Goal: Information Seeking & Learning: Understand process/instructions

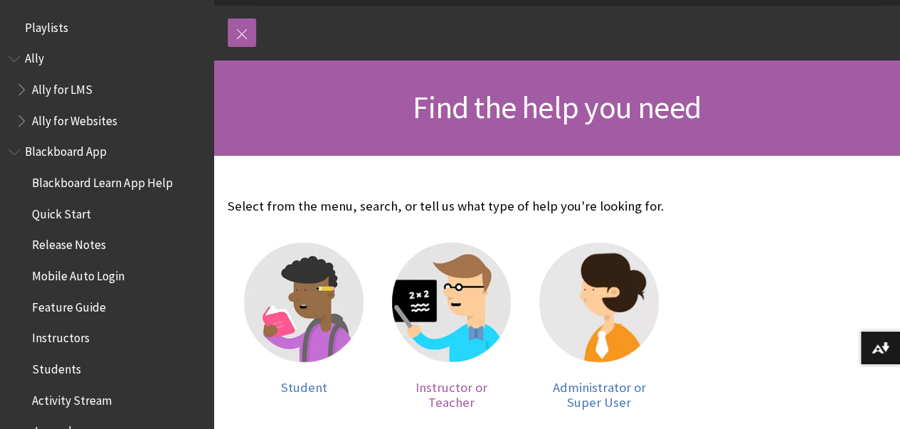
click at [415, 379] on span "Instructor or Teacher" at bounding box center [451, 395] width 72 height 32
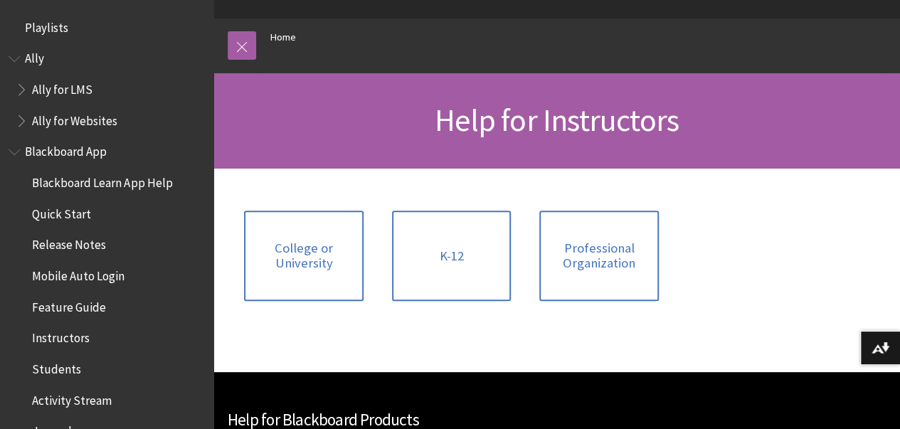
scroll to position [142, 0]
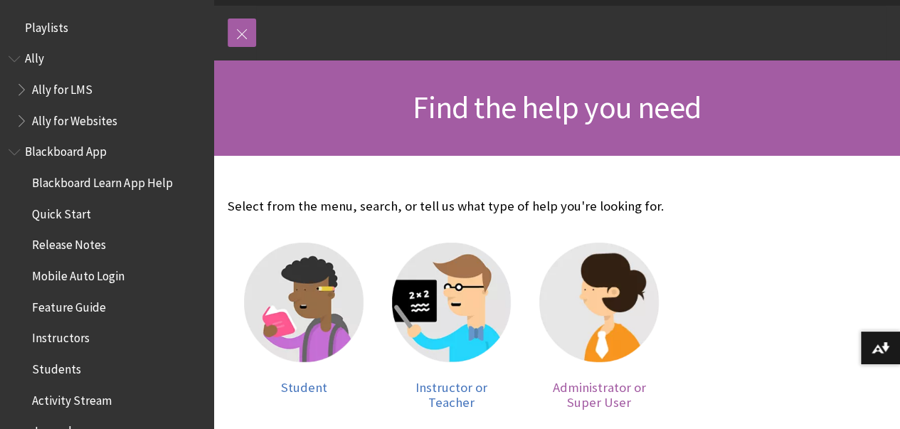
click at [553, 379] on span "Administrator or Super User" at bounding box center [599, 395] width 93 height 32
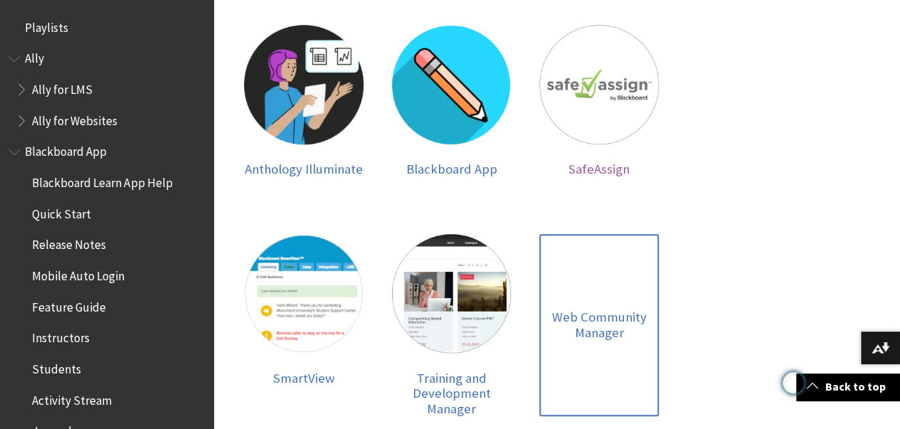
scroll to position [356, 0]
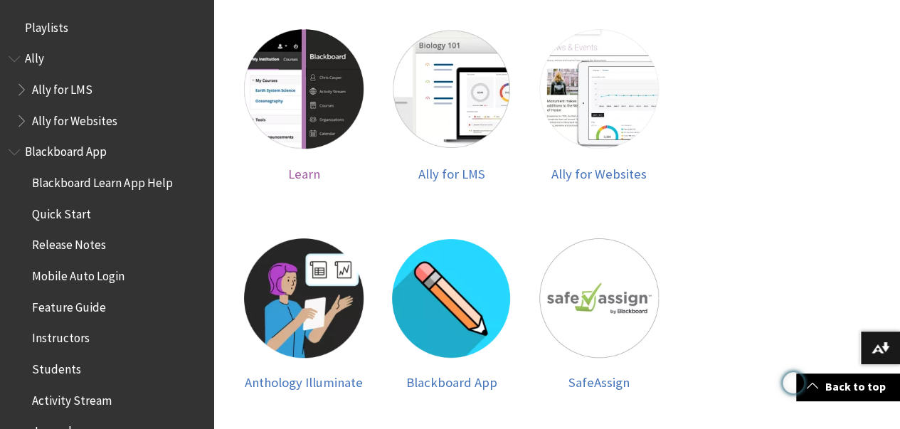
click at [289, 166] on span "Learn" at bounding box center [303, 174] width 32 height 16
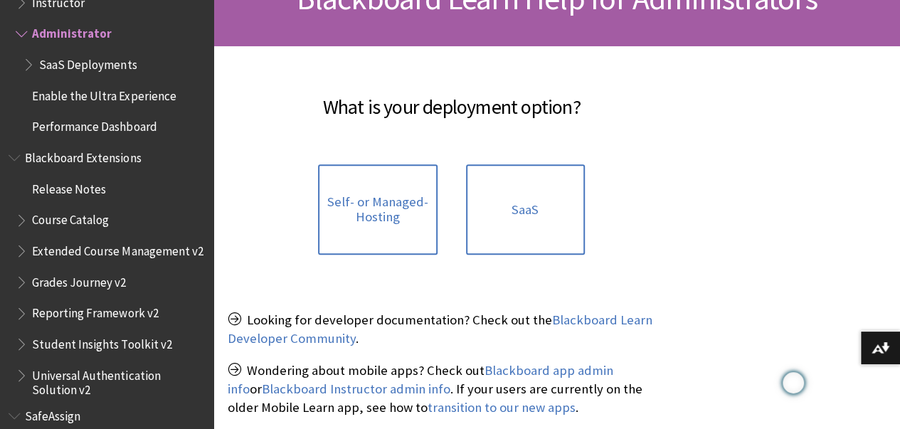
scroll to position [284, 0]
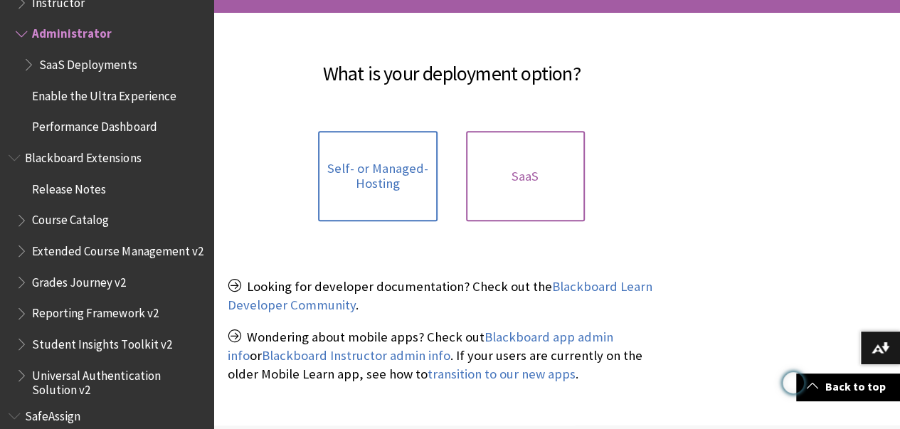
click at [513, 195] on link "SaaS" at bounding box center [525, 176] width 119 height 90
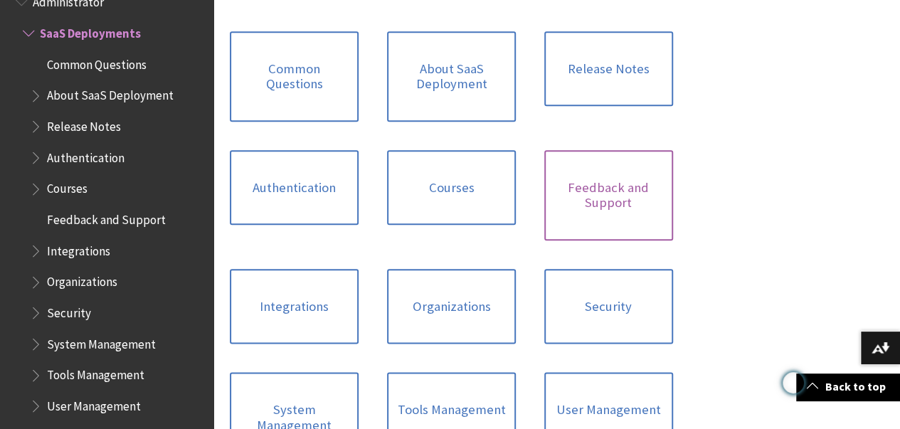
scroll to position [711, 0]
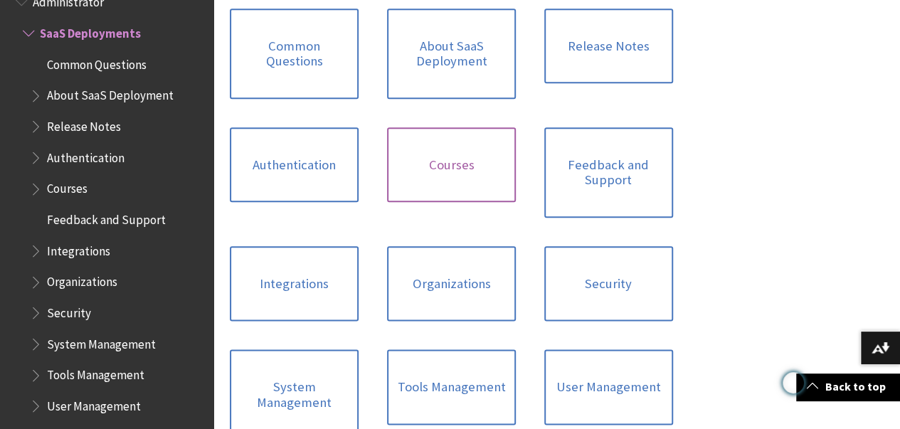
click at [387, 163] on link "Courses" at bounding box center [451, 164] width 129 height 75
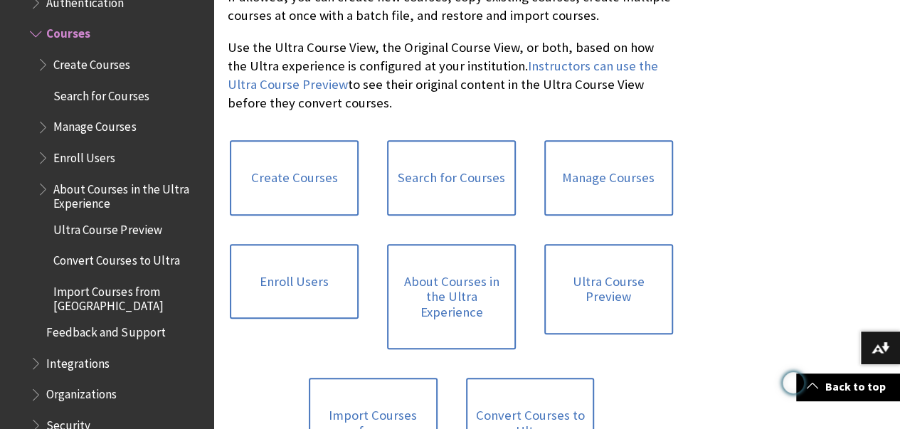
scroll to position [427, 0]
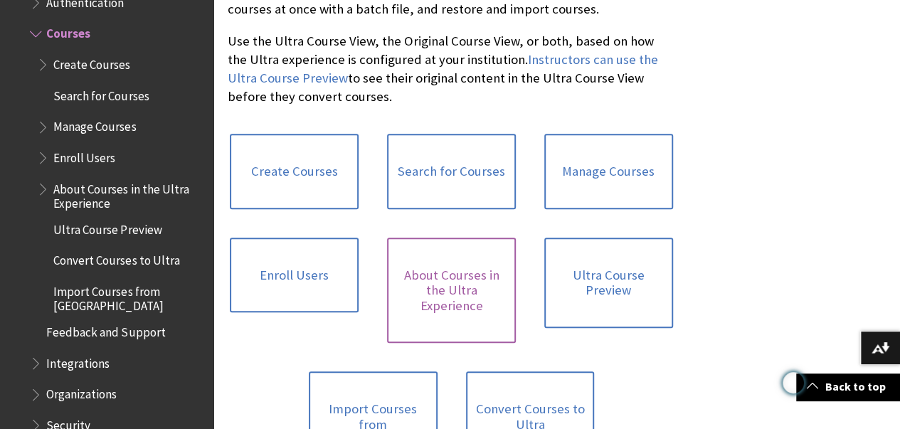
click at [387, 299] on link "About Courses in the Ultra Experience" at bounding box center [451, 291] width 129 height 106
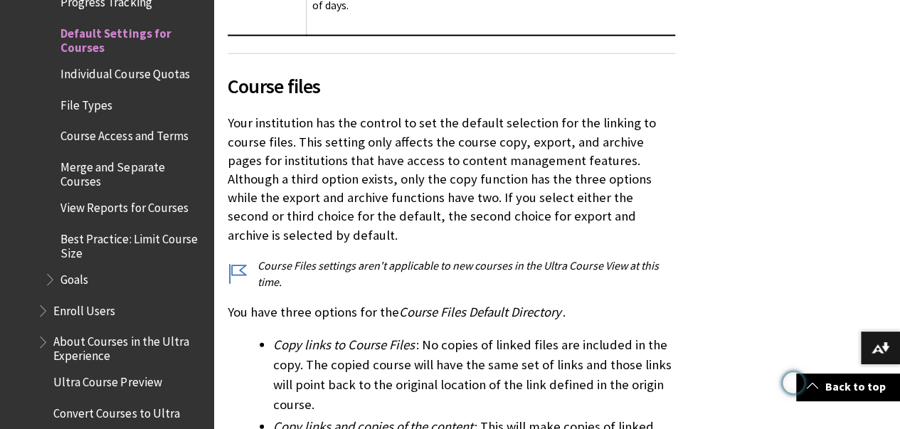
scroll to position [1778, 0]
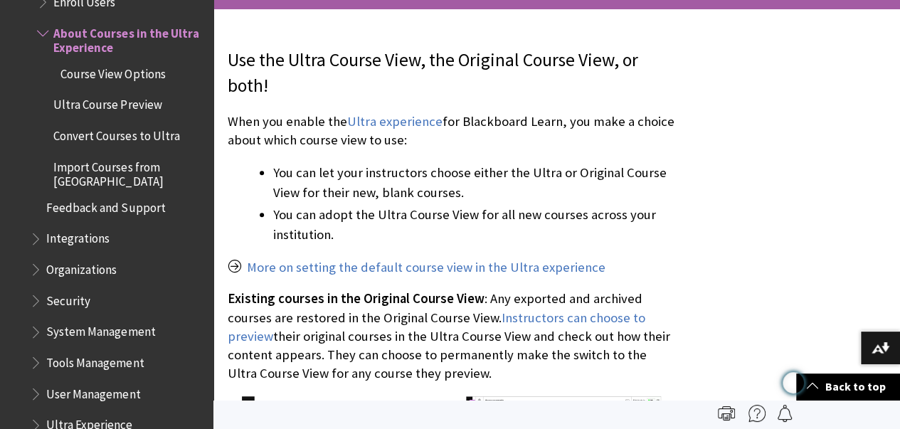
scroll to position [284, 0]
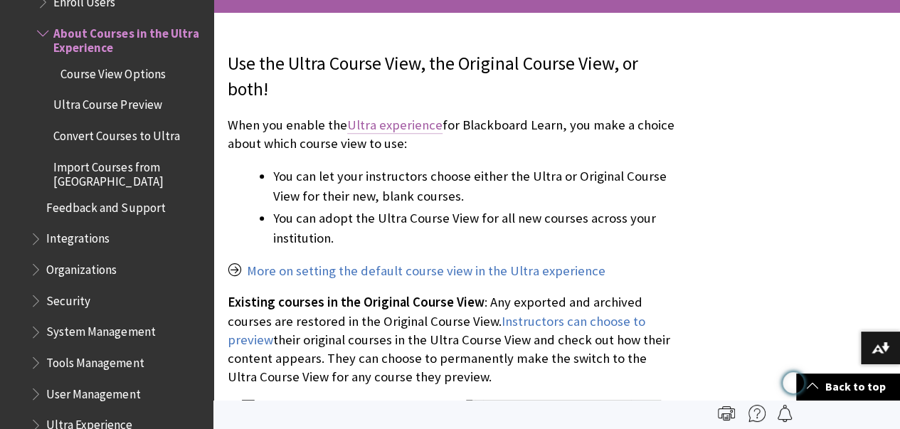
click at [378, 127] on link "Ultra experience" at bounding box center [394, 125] width 95 height 17
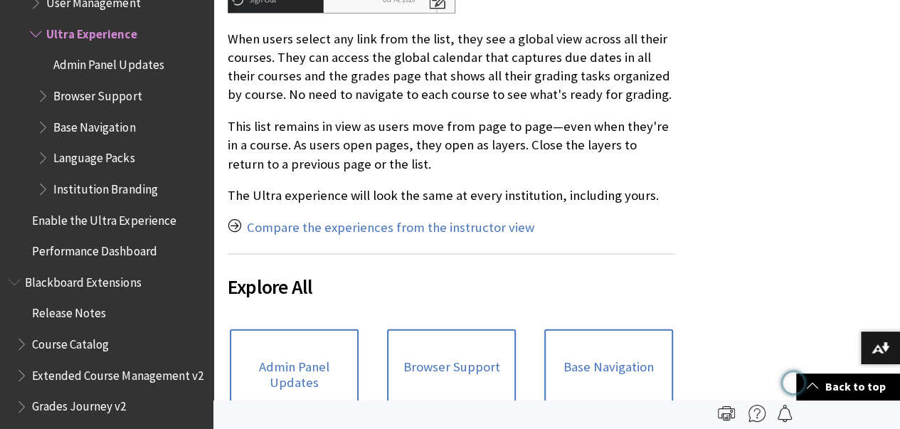
scroll to position [1422, 0]
click at [76, 65] on span "Admin Panel Updates" at bounding box center [108, 62] width 110 height 19
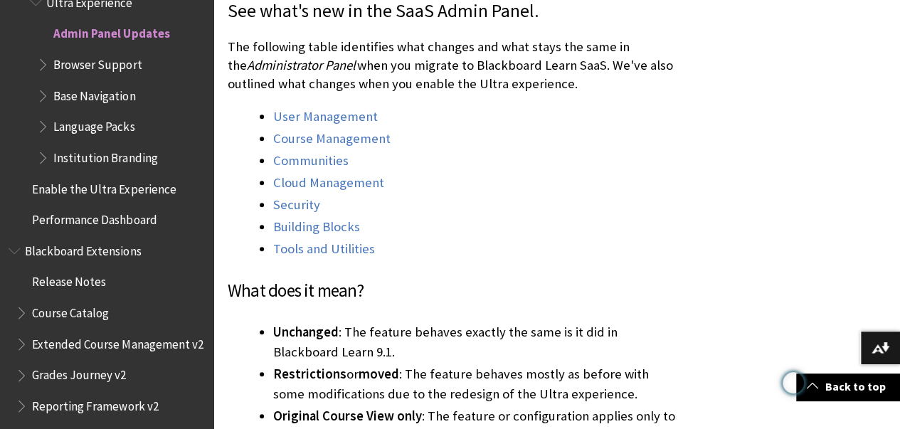
scroll to position [356, 0]
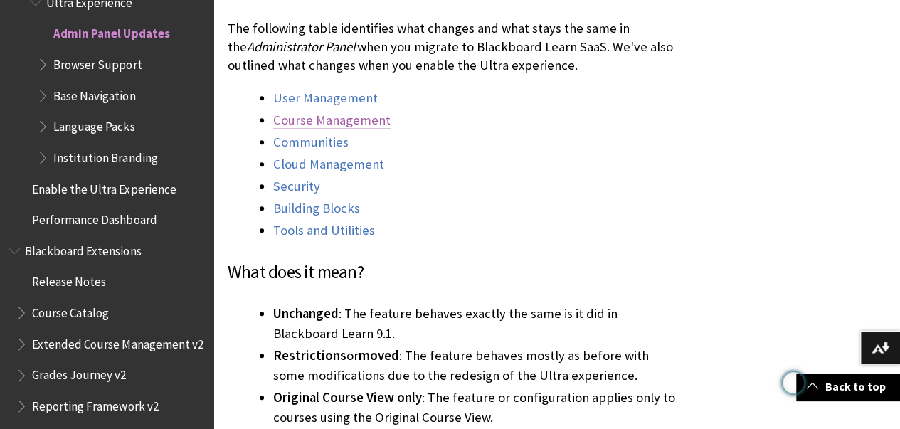
click at [327, 119] on link "Course Management" at bounding box center [331, 120] width 117 height 17
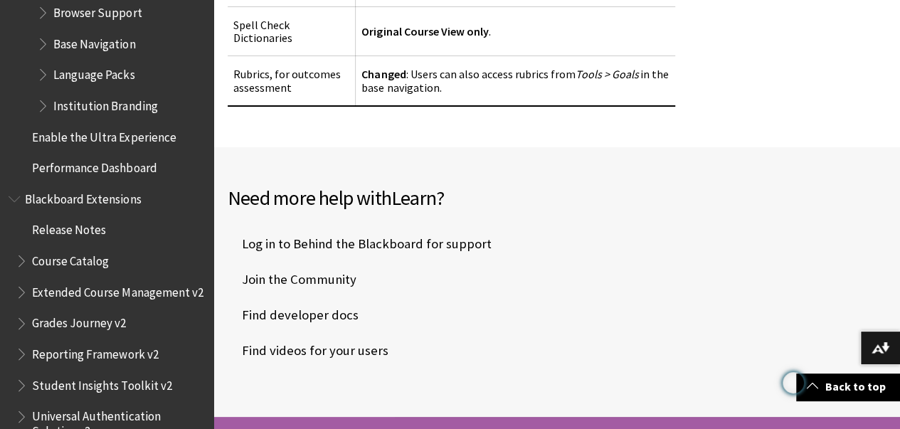
scroll to position [1968, 0]
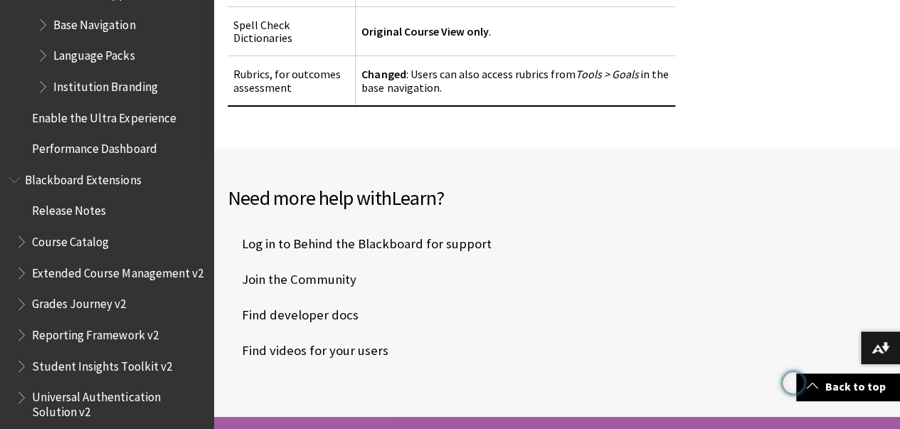
click at [90, 117] on span "Enable the Ultra Experience" at bounding box center [104, 115] width 144 height 19
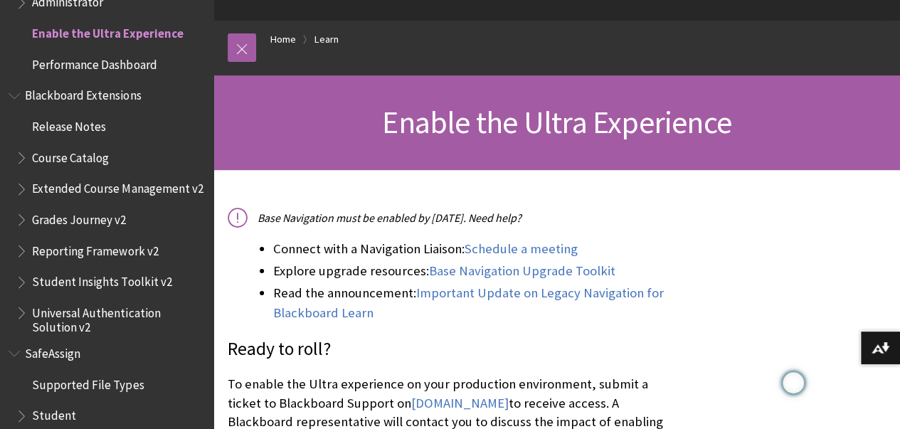
scroll to position [213, 0]
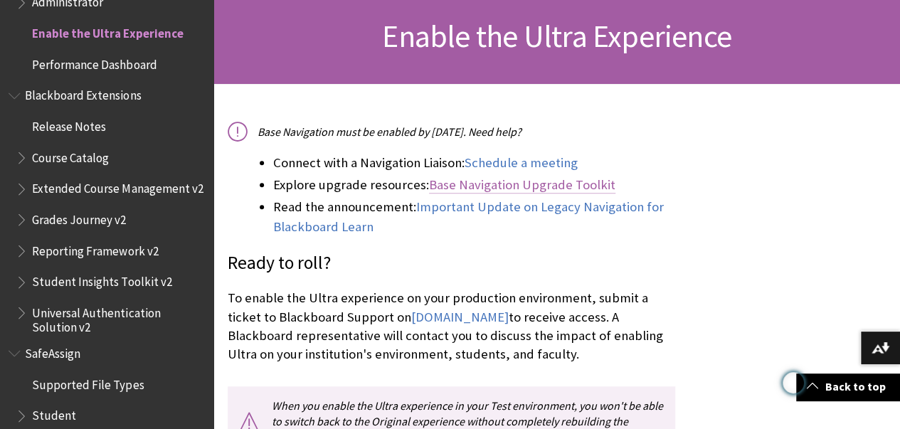
click at [485, 186] on link "Base Navigation Upgrade Toolkit" at bounding box center [522, 184] width 186 height 17
